Goal: Register for event/course

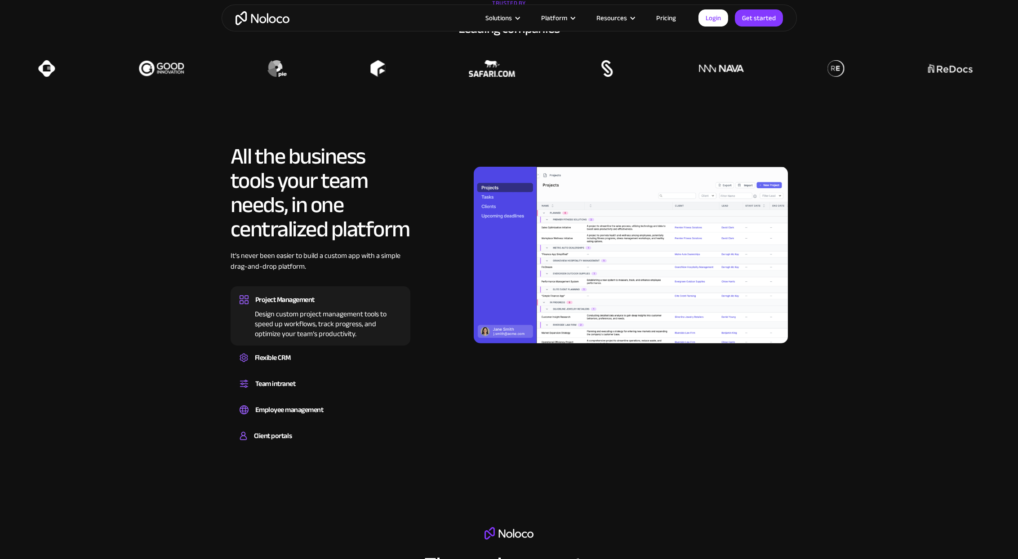
scroll to position [915, 0]
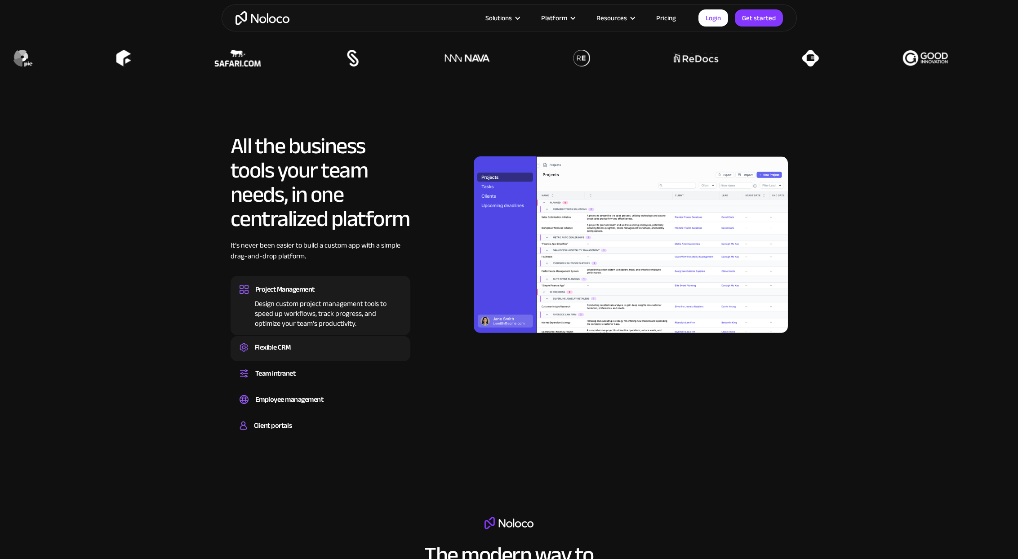
click at [268, 344] on div "Flexible CRM" at bounding box center [273, 347] width 36 height 13
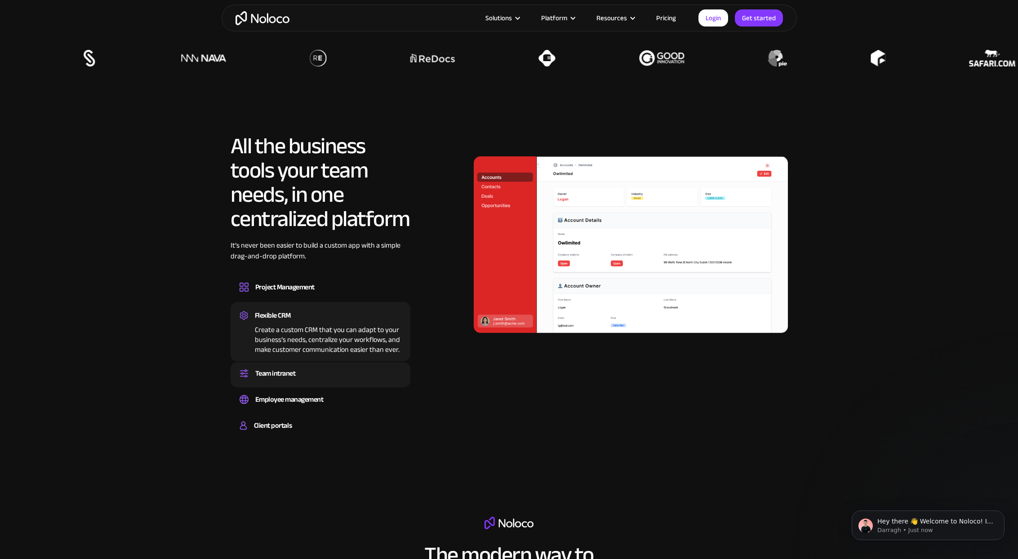
scroll to position [0, 0]
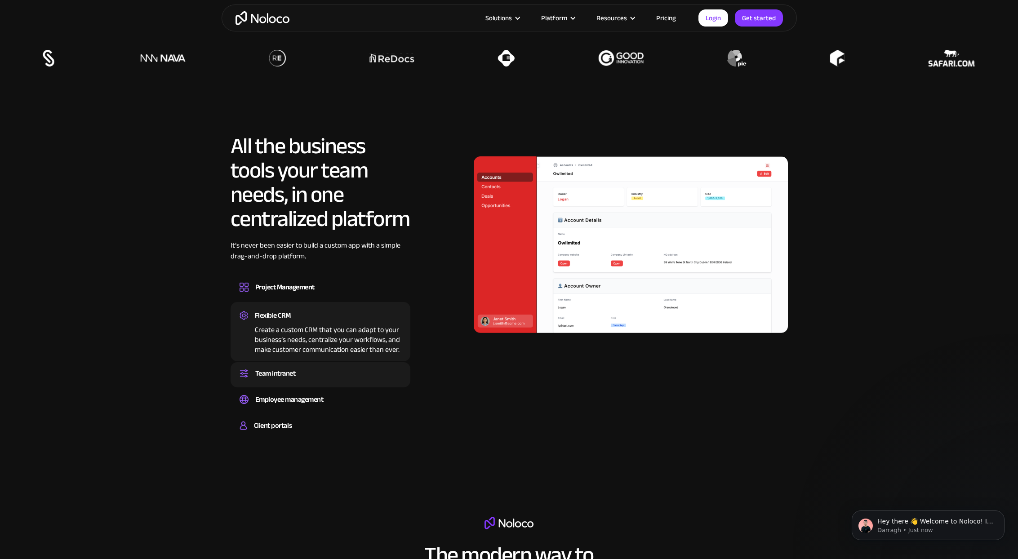
click at [297, 375] on div "Team intranet" at bounding box center [321, 373] width 162 height 13
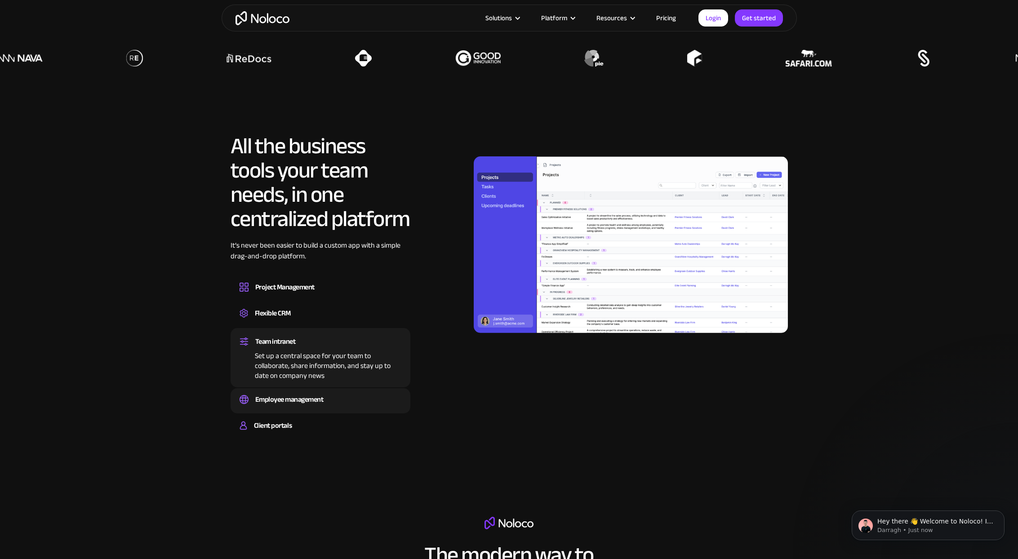
click at [310, 397] on div "Employee management" at bounding box center [289, 399] width 68 height 13
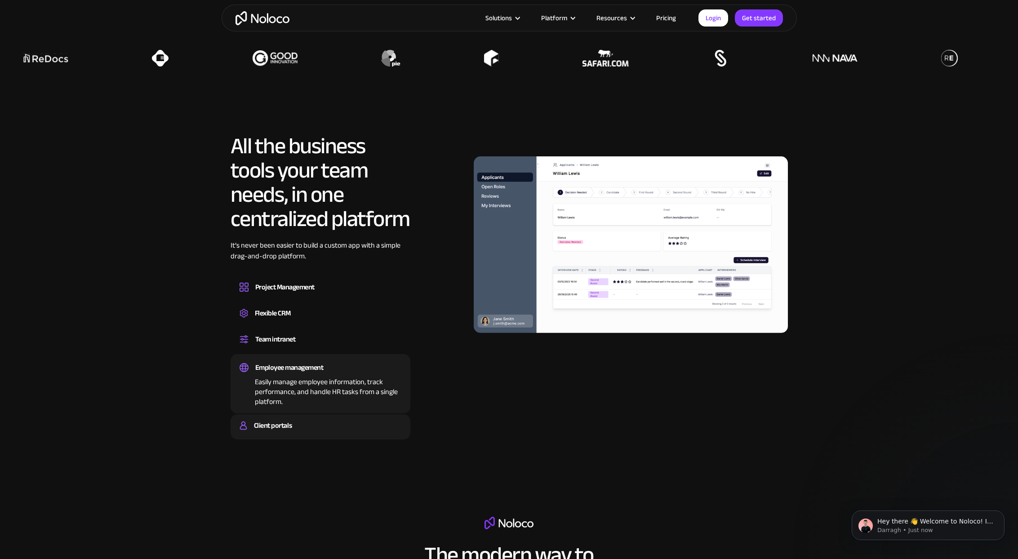
click at [310, 428] on div "Client portals" at bounding box center [321, 425] width 162 height 13
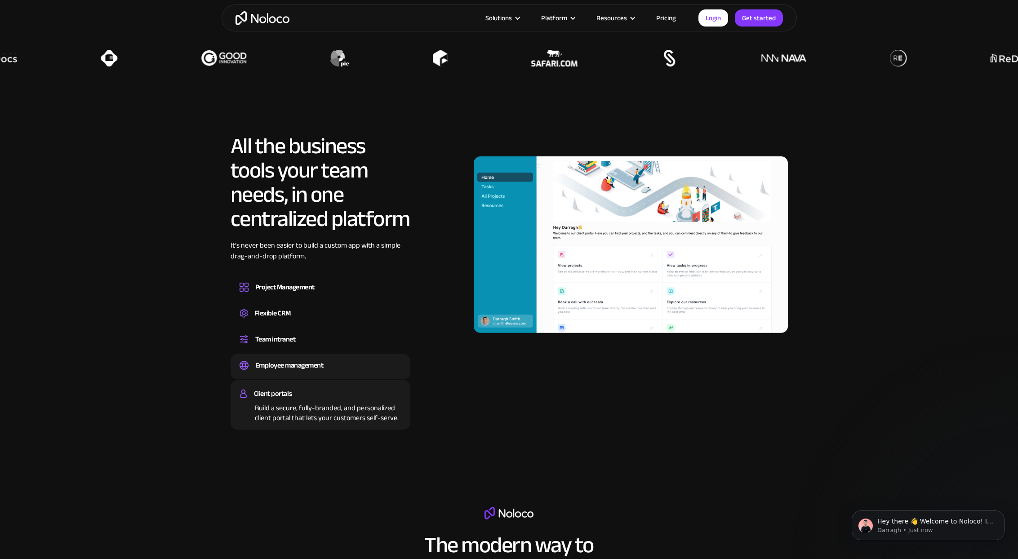
click at [311, 363] on div "Employee management" at bounding box center [289, 365] width 68 height 13
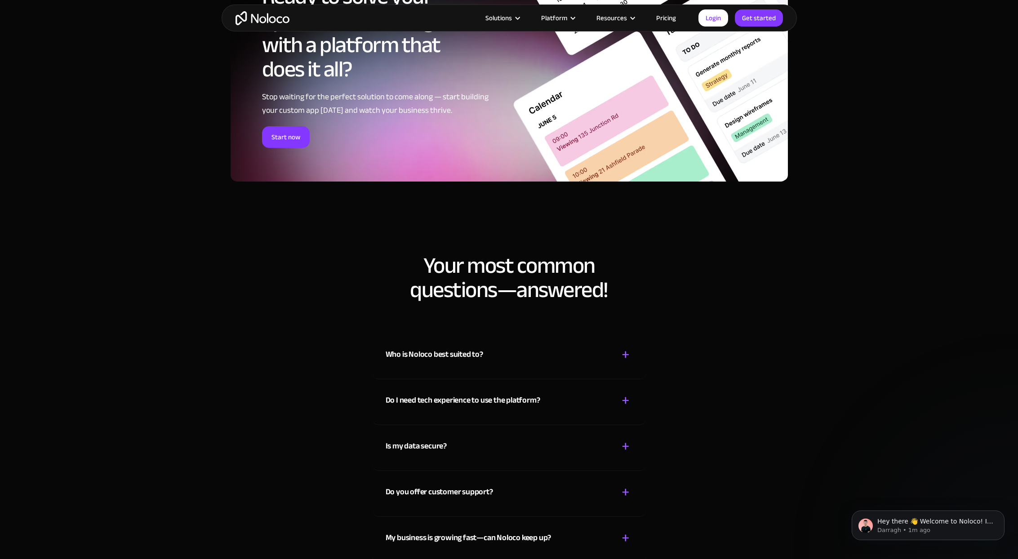
scroll to position [4631, 0]
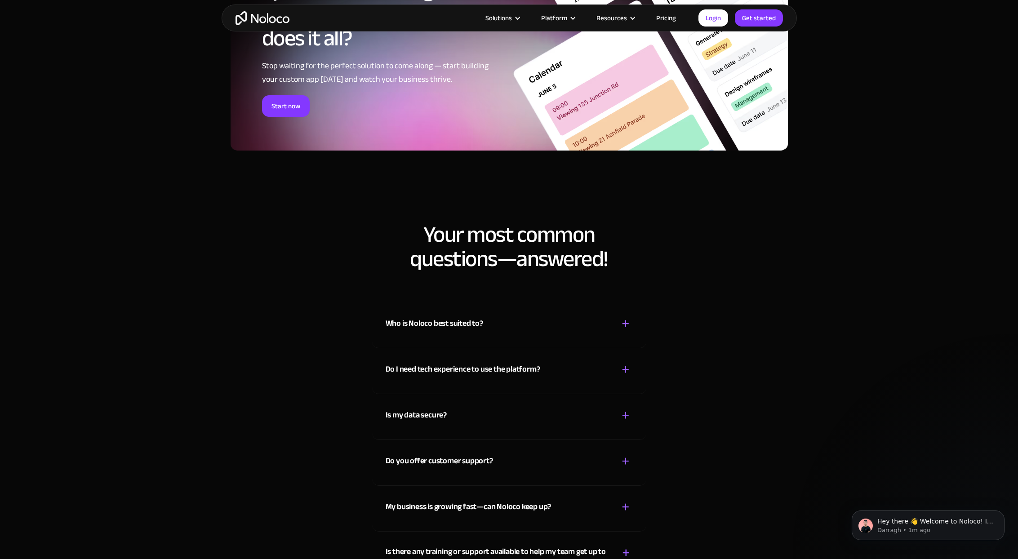
click at [623, 324] on div "+" at bounding box center [626, 324] width 8 height 16
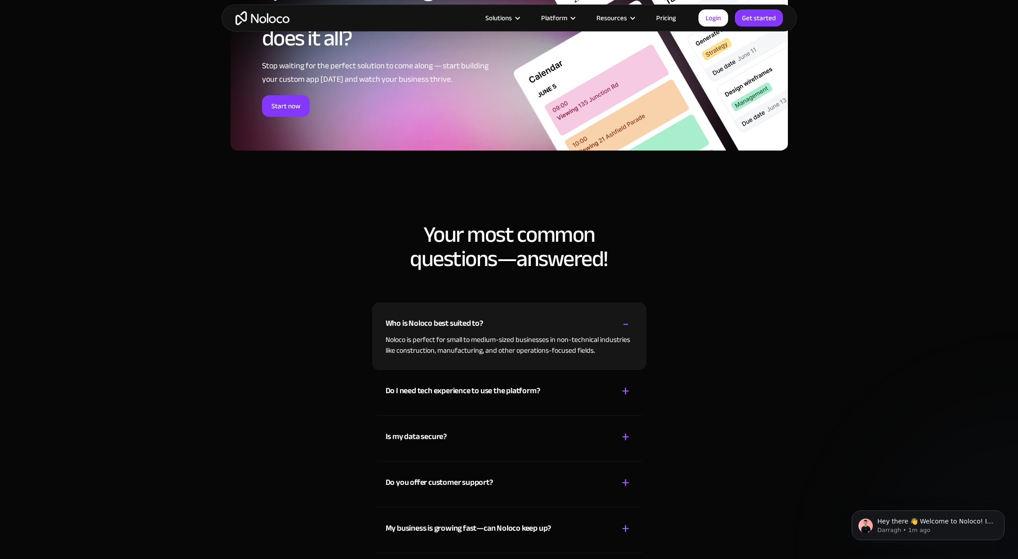
click at [615, 322] on div "Who is Noloco best suited to? + -" at bounding box center [509, 319] width 247 height 32
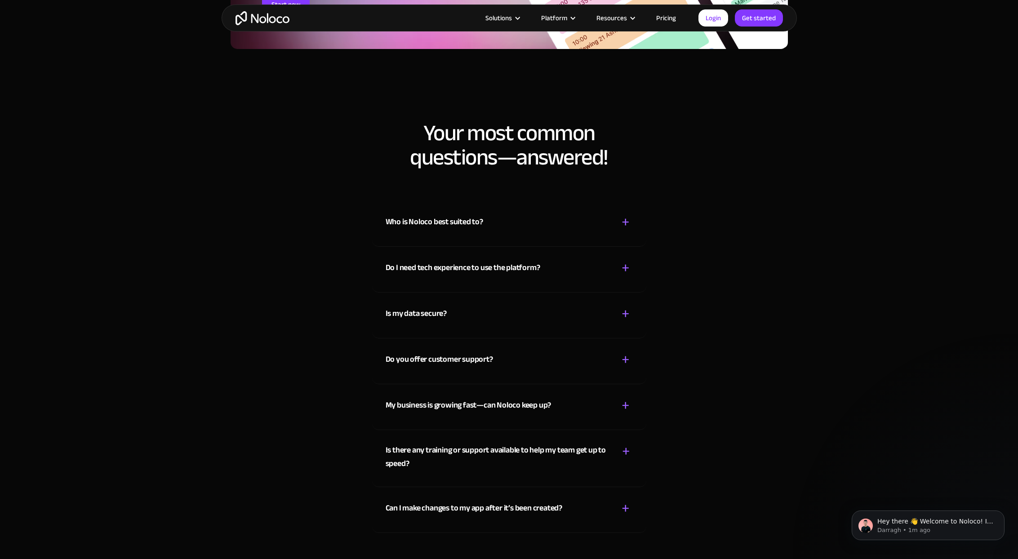
scroll to position [4775, 0]
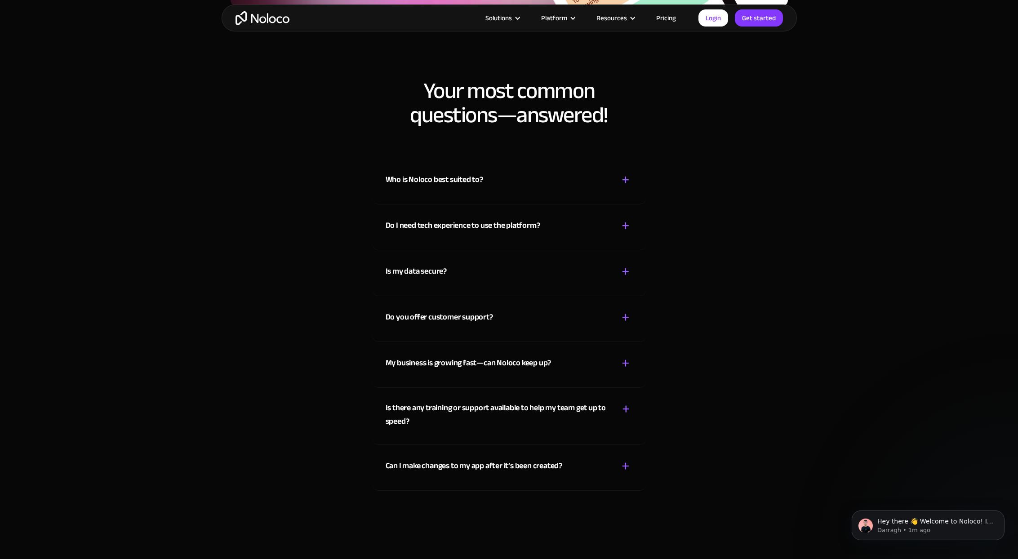
click at [619, 216] on div "Do I need tech experience to use the platform? + -" at bounding box center [509, 221] width 247 height 32
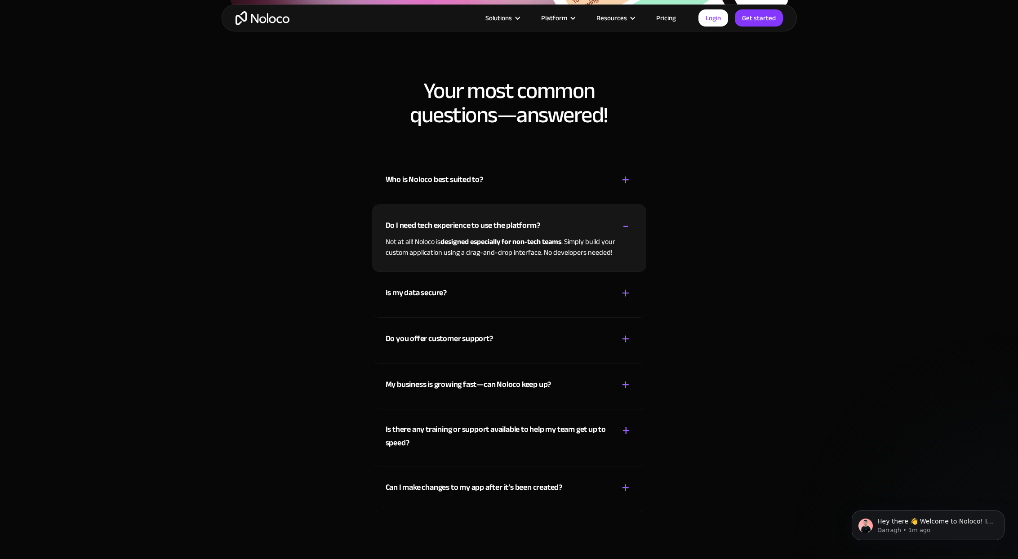
click at [619, 216] on div "Do I need tech experience to use the platform? + -" at bounding box center [509, 221] width 247 height 32
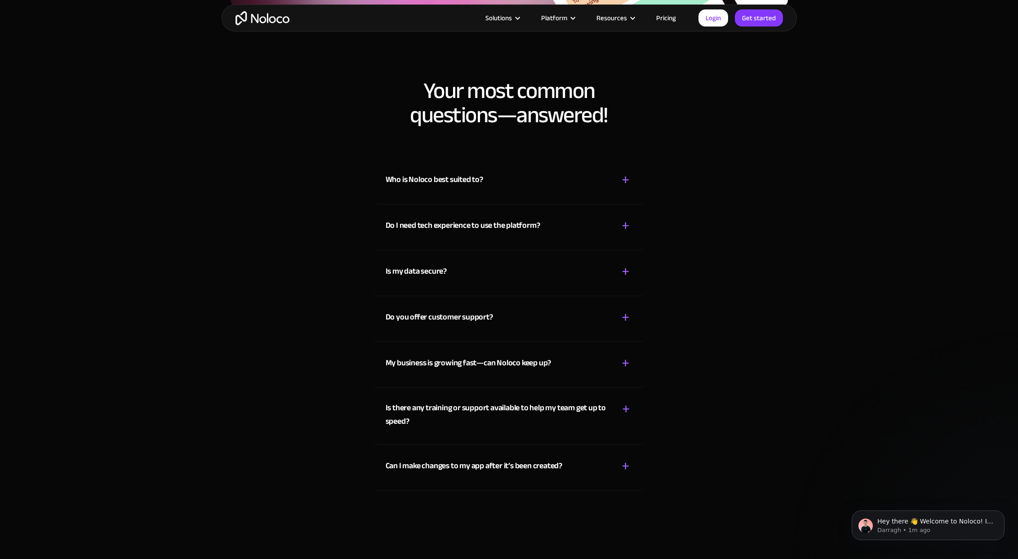
click at [621, 407] on div "+ -" at bounding box center [626, 409] width 13 height 16
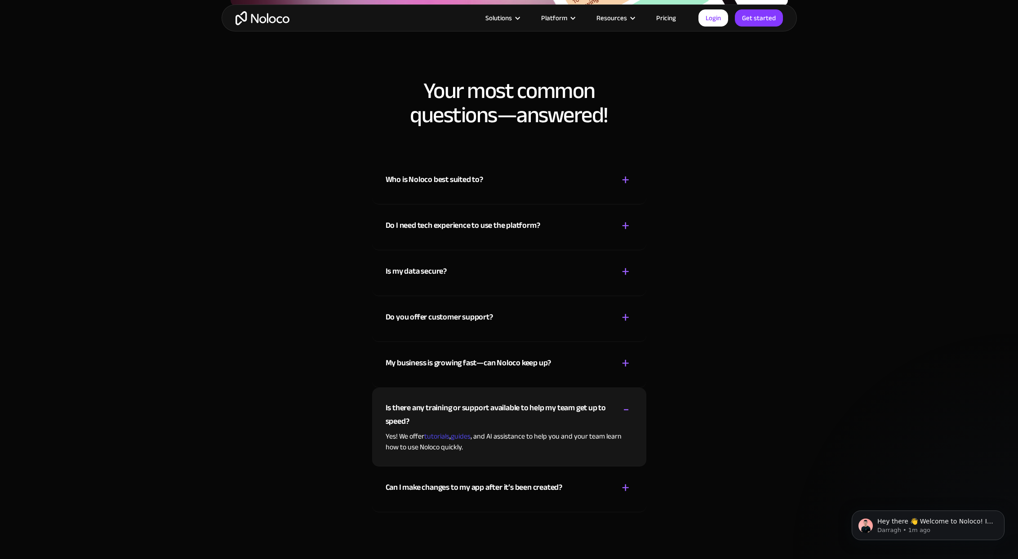
click at [620, 406] on div "+ -" at bounding box center [626, 409] width 13 height 16
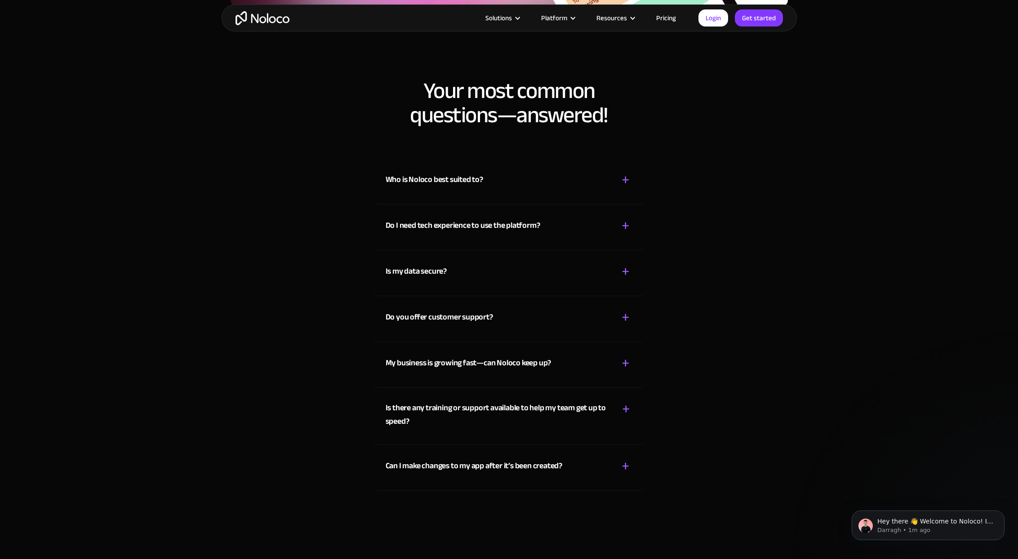
click at [614, 469] on div "Can I make changes to my app after it’s been created? + -" at bounding box center [509, 461] width 247 height 32
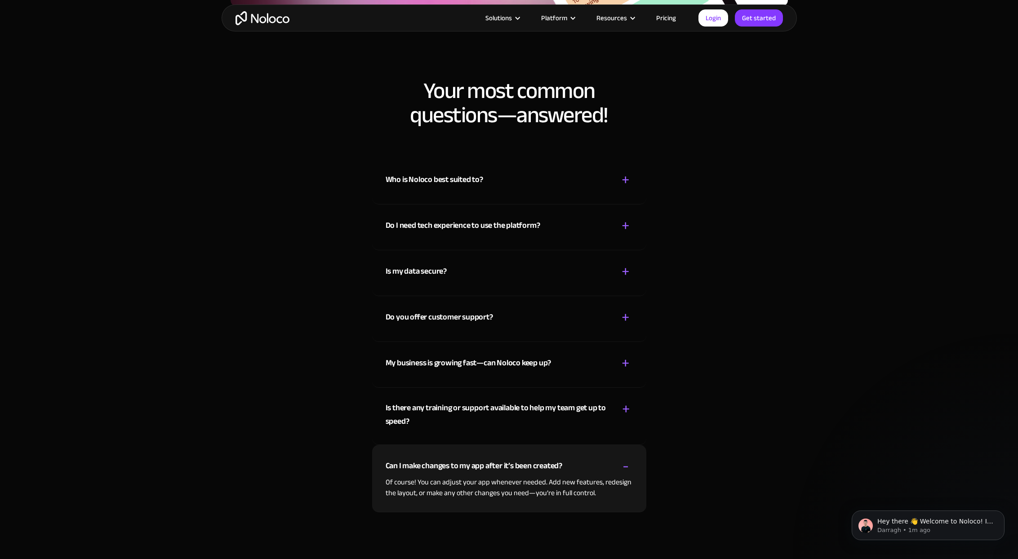
click at [614, 465] on div "Can I make changes to my app after it’s been created? + -" at bounding box center [509, 461] width 247 height 32
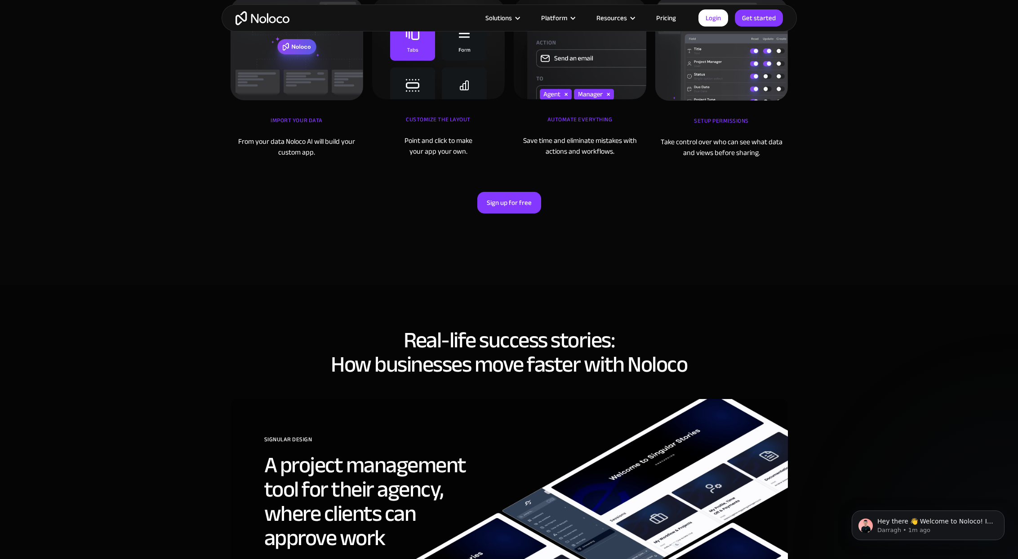
scroll to position [2840, 0]
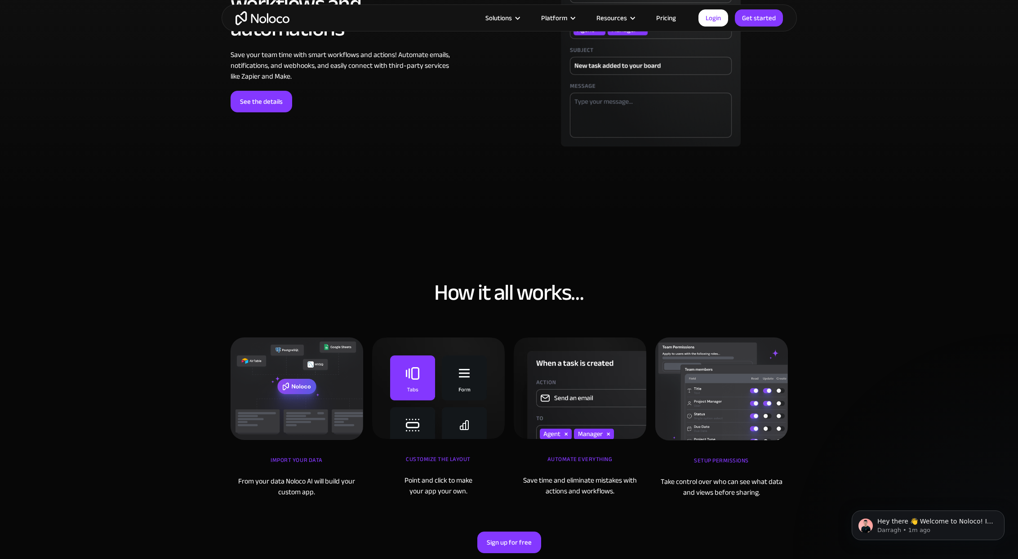
click at [664, 22] on link "Pricing" at bounding box center [666, 18] width 42 height 12
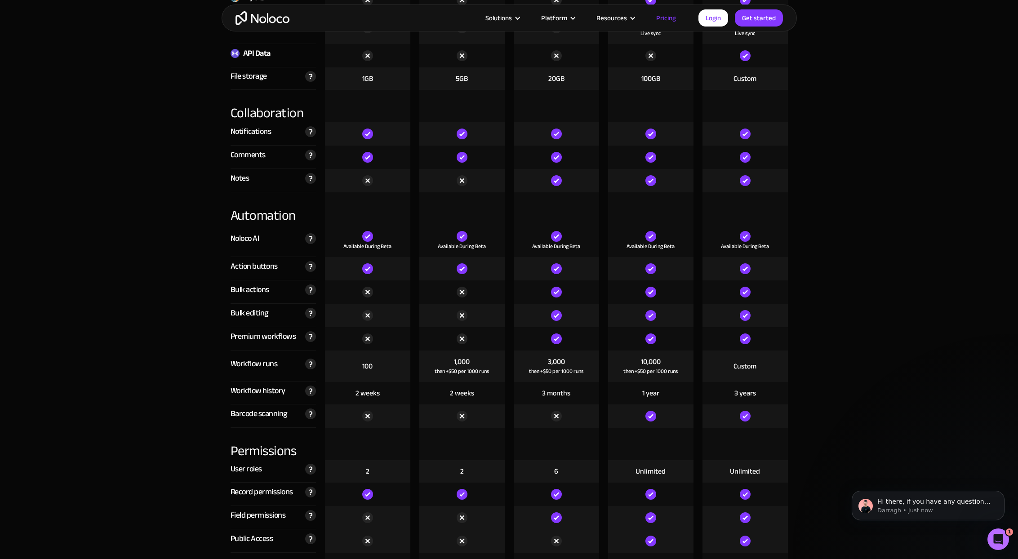
scroll to position [1704, 0]
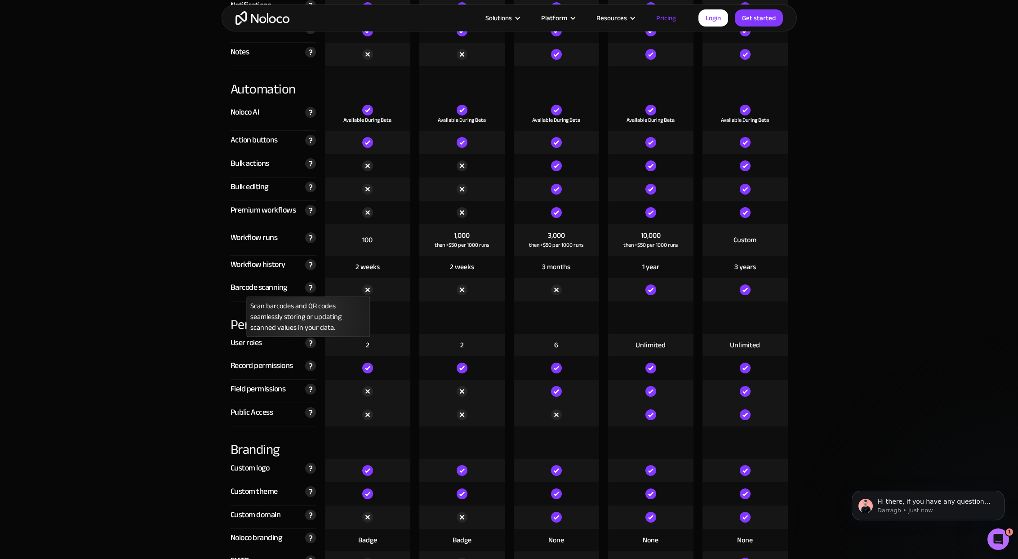
click at [310, 291] on img at bounding box center [310, 287] width 11 height 11
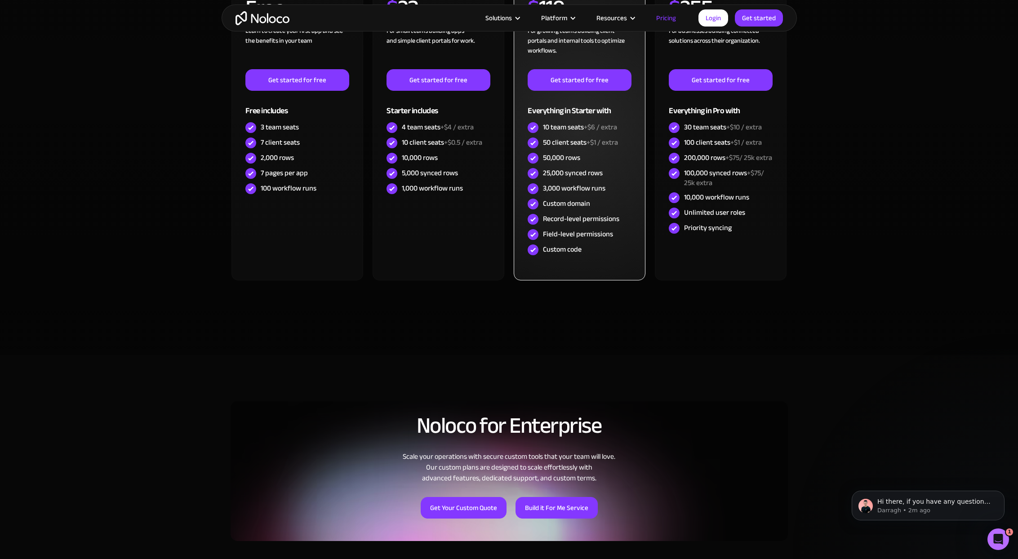
scroll to position [140, 0]
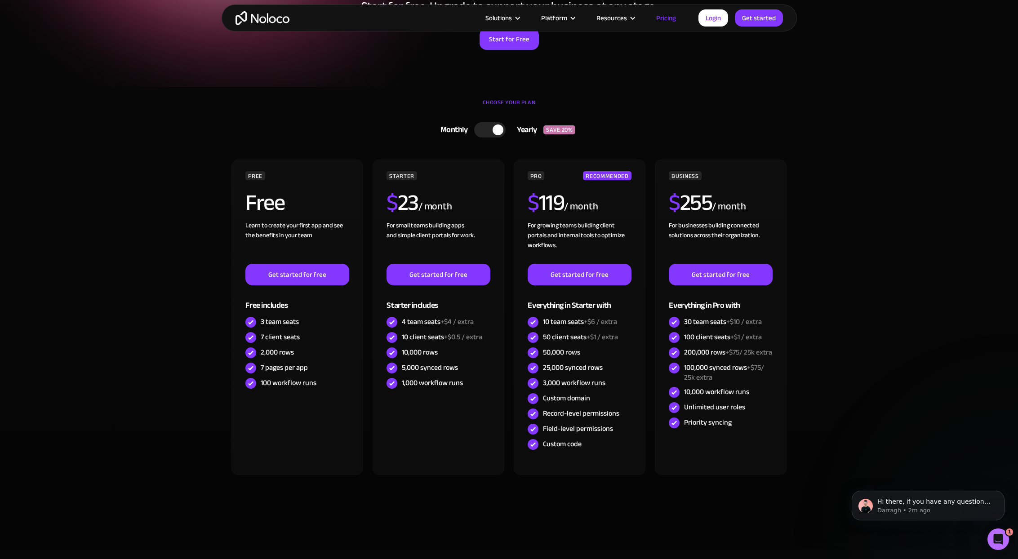
click at [494, 133] on div at bounding box center [498, 130] width 11 height 11
click at [494, 130] on div at bounding box center [493, 129] width 31 height 15
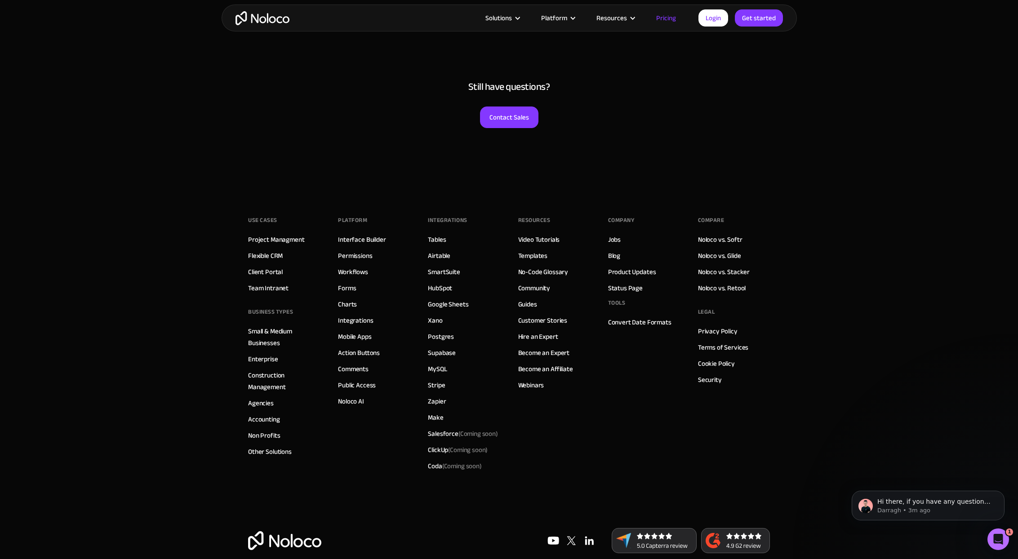
scroll to position [4356, 0]
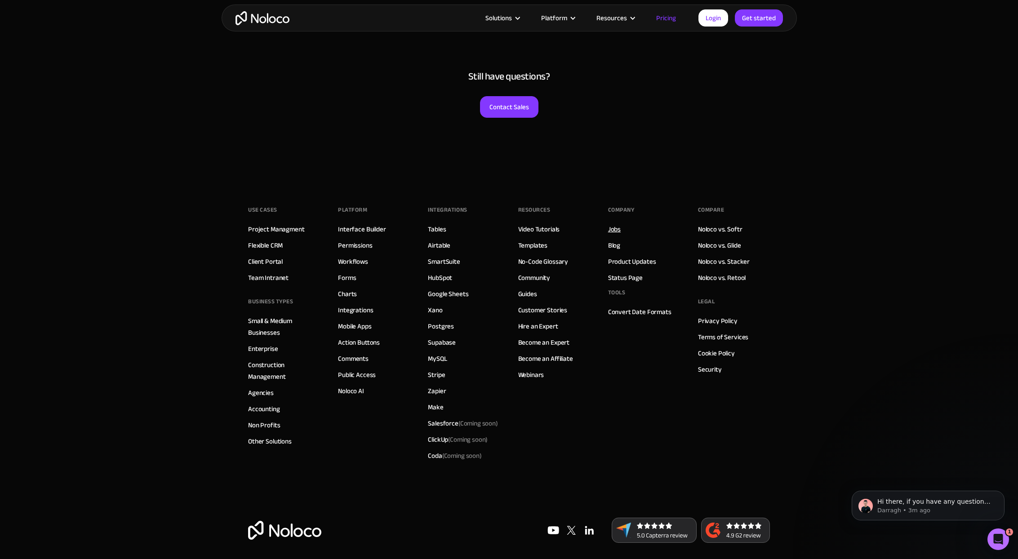
click at [618, 229] on link "Jobs" at bounding box center [614, 229] width 13 height 12
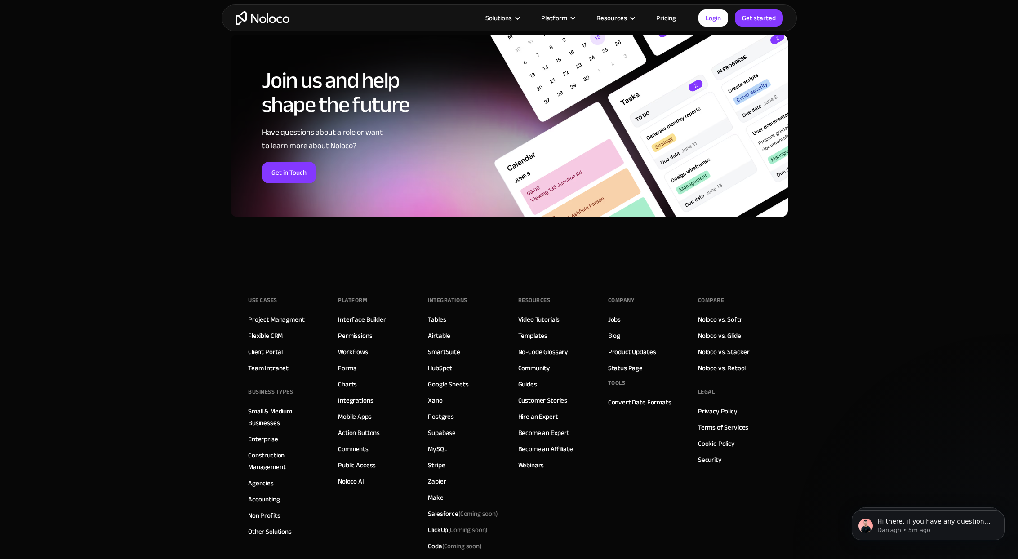
scroll to position [771, 0]
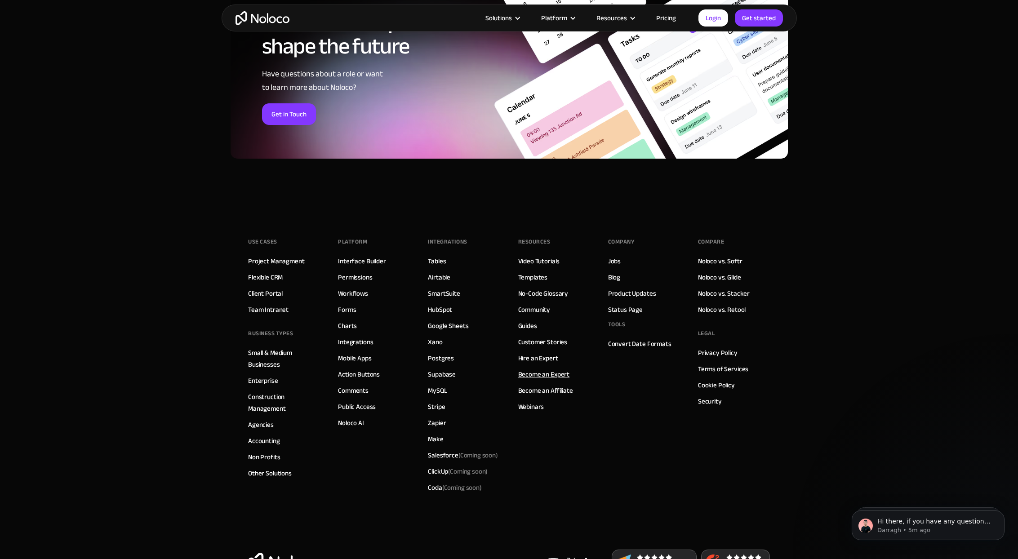
click at [542, 374] on link "Become an Expert" at bounding box center [544, 375] width 52 height 12
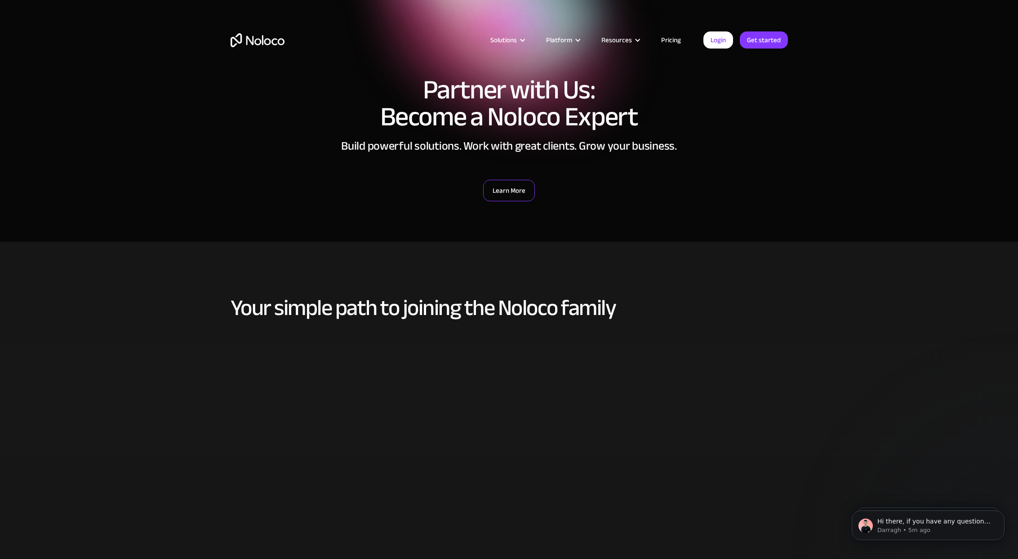
click at [516, 194] on link "Learn More" at bounding box center [509, 191] width 52 height 22
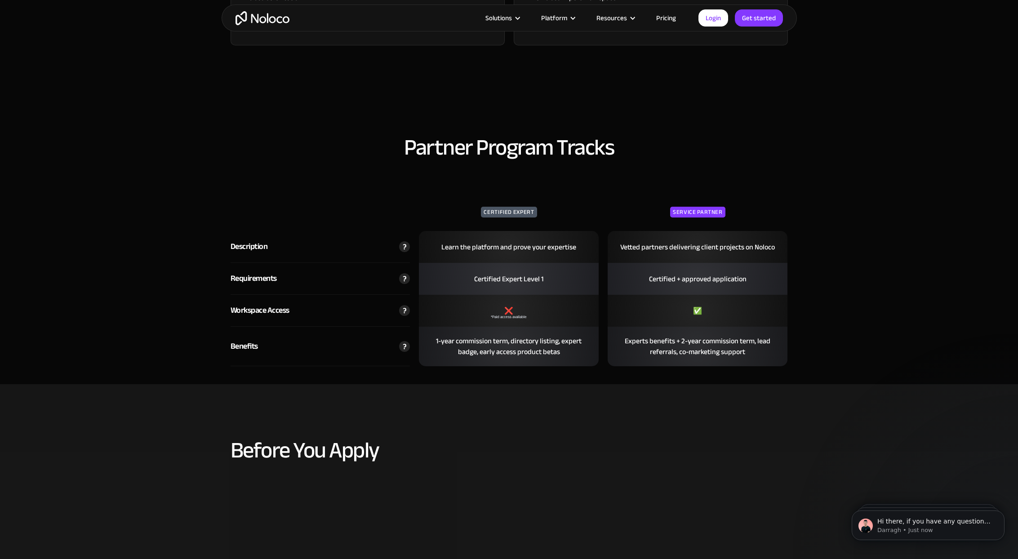
scroll to position [1285, 0]
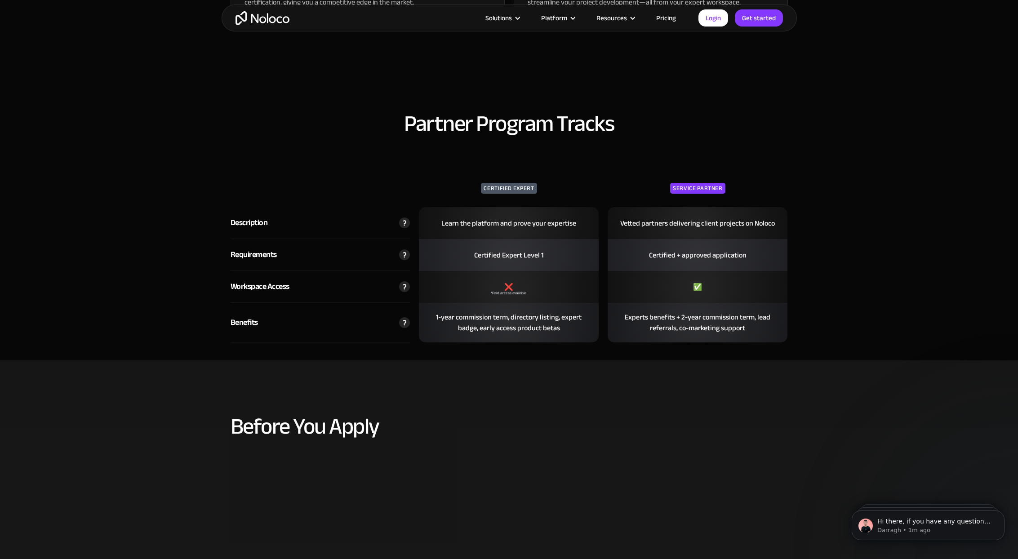
click at [404, 287] on img at bounding box center [404, 286] width 11 height 11
click at [405, 286] on img at bounding box center [404, 286] width 11 height 11
click at [403, 288] on img at bounding box center [404, 286] width 11 height 11
click at [403, 285] on img at bounding box center [404, 286] width 11 height 11
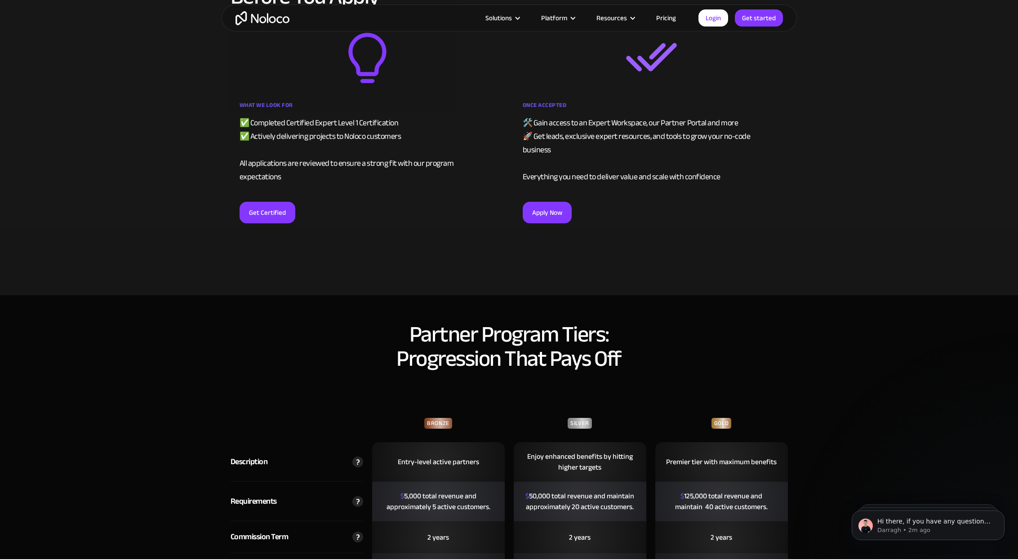
scroll to position [1702, 0]
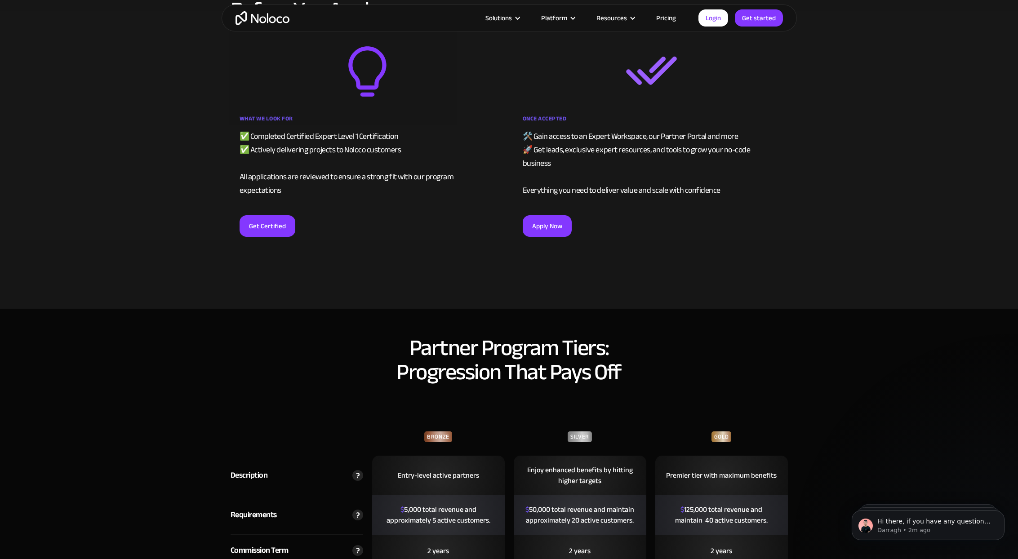
click at [301, 221] on div "Get Certified" at bounding box center [368, 224] width 256 height 26
click at [277, 215] on link "Get Certified" at bounding box center [268, 226] width 56 height 22
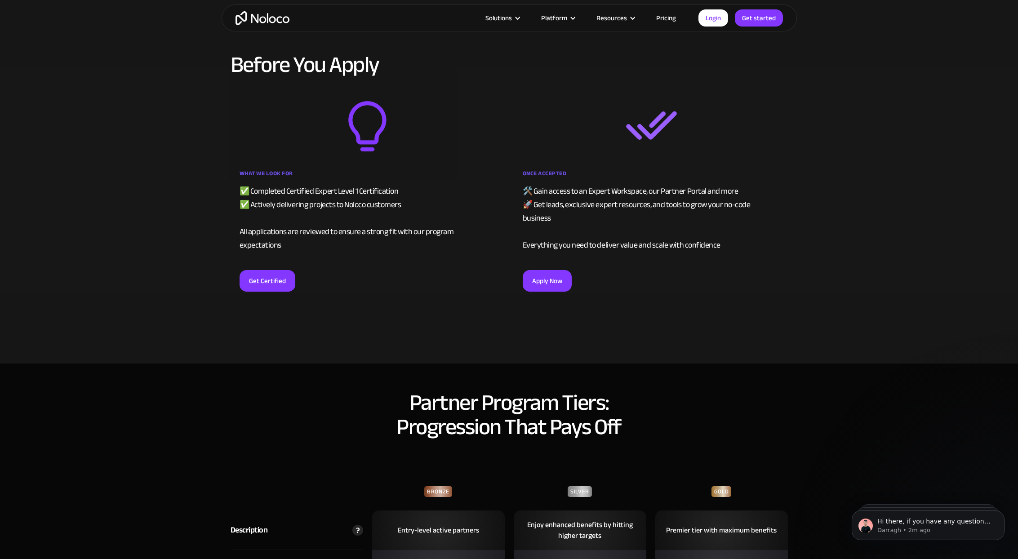
scroll to position [1449, 0]
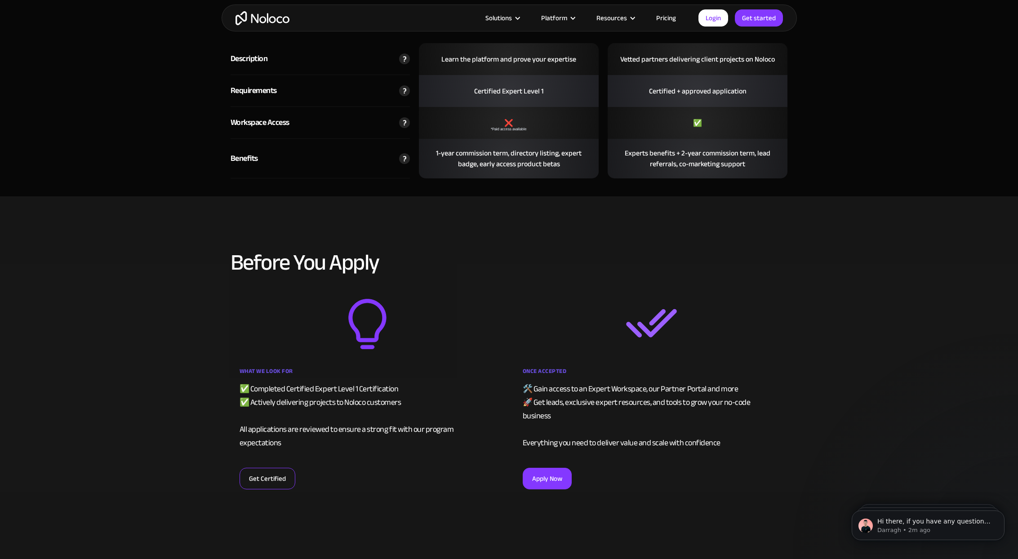
click at [263, 468] on link "Get Certified" at bounding box center [268, 479] width 56 height 22
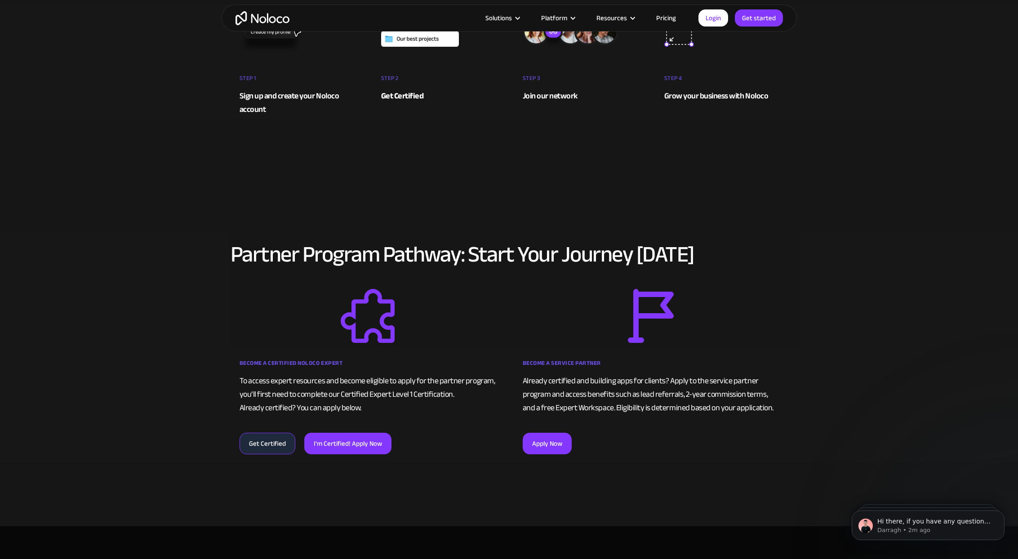
scroll to position [0, 0]
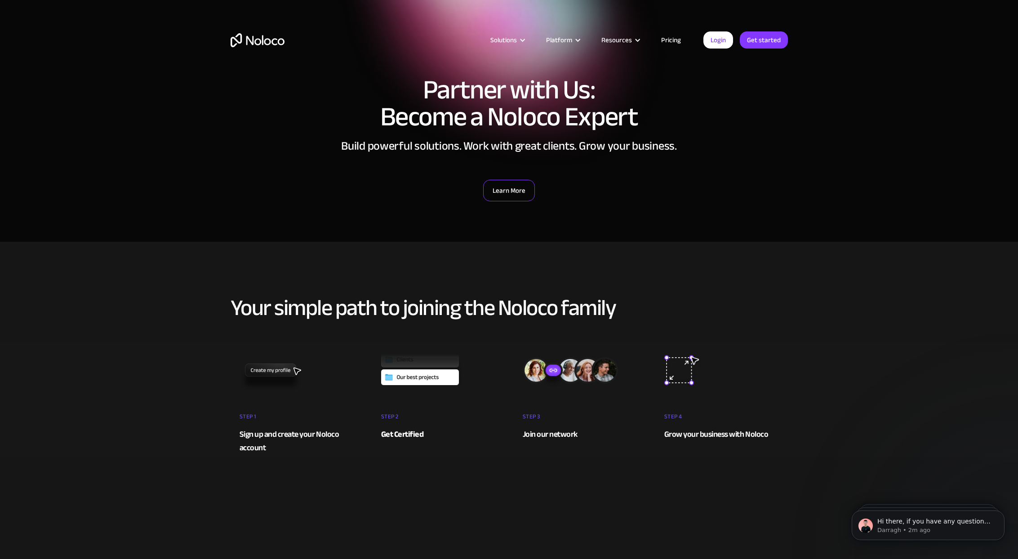
click at [513, 186] on link "Learn More" at bounding box center [509, 191] width 52 height 22
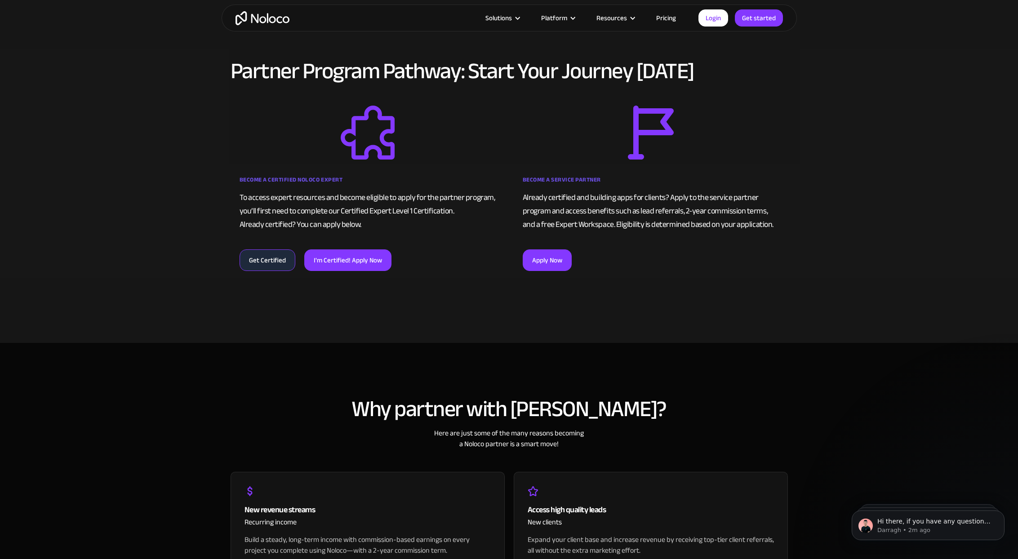
scroll to position [527, 0]
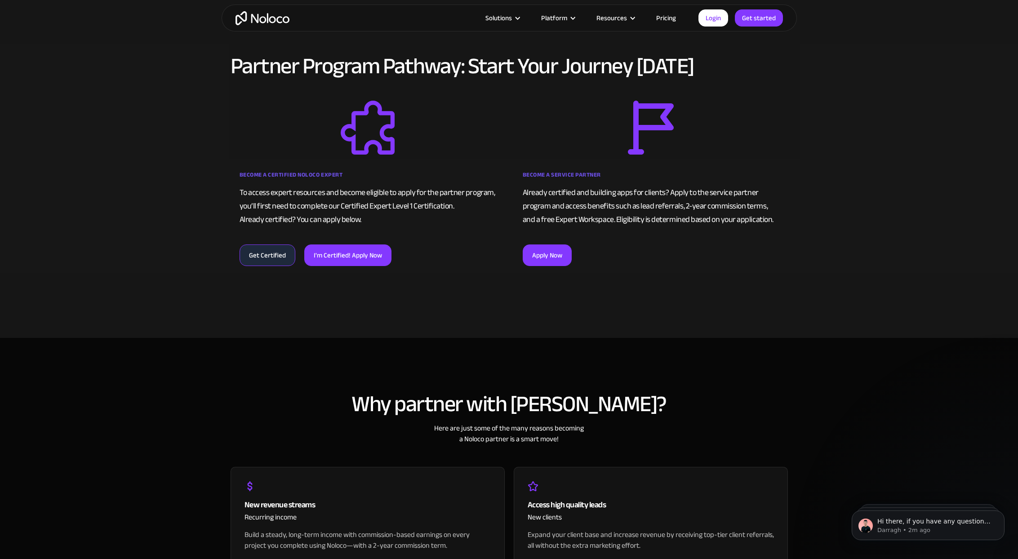
click at [259, 253] on link "Get Certified" at bounding box center [268, 256] width 56 height 22
